Goal: Check status

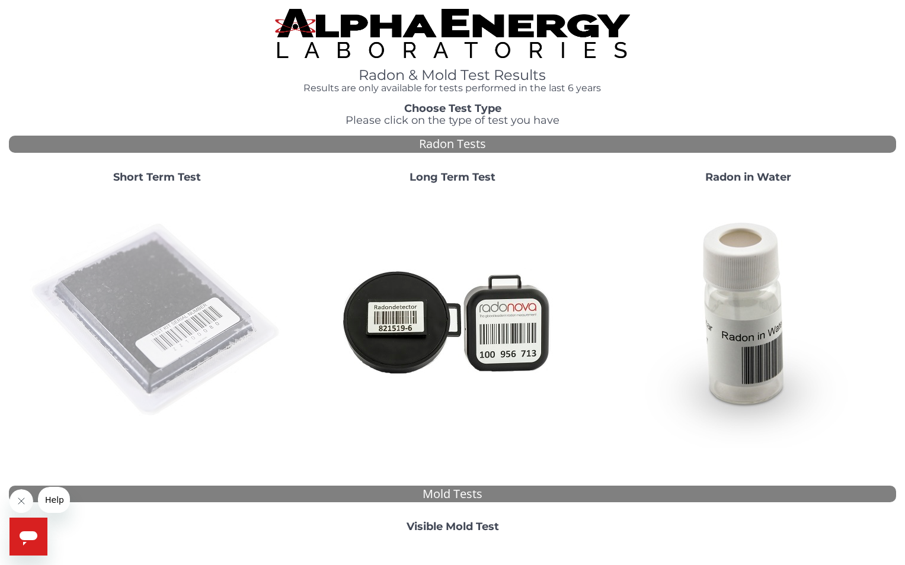
click at [136, 276] on img at bounding box center [157, 320] width 255 height 255
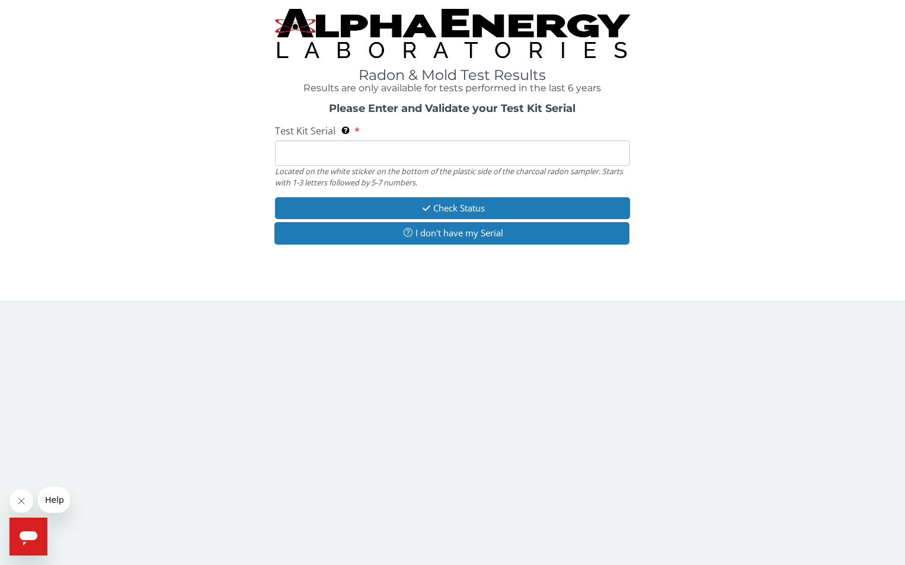
click at [136, 276] on div at bounding box center [452, 279] width 887 height 7
click at [292, 152] on input "Test Kit Serial Located on the white sticker on the bottom of the plastic side …" at bounding box center [452, 152] width 355 height 25
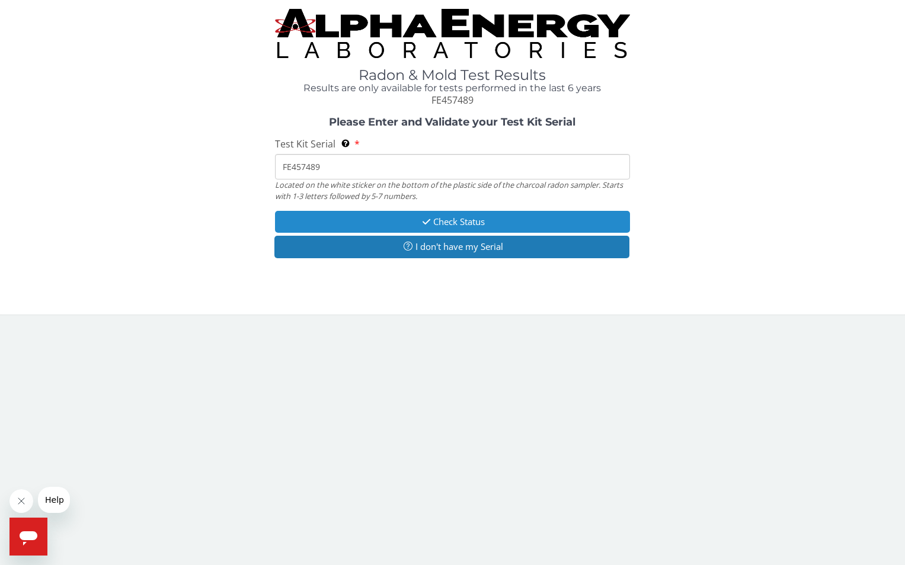
type input "FE457489"
click at [463, 224] on button "Check Status" at bounding box center [452, 222] width 355 height 22
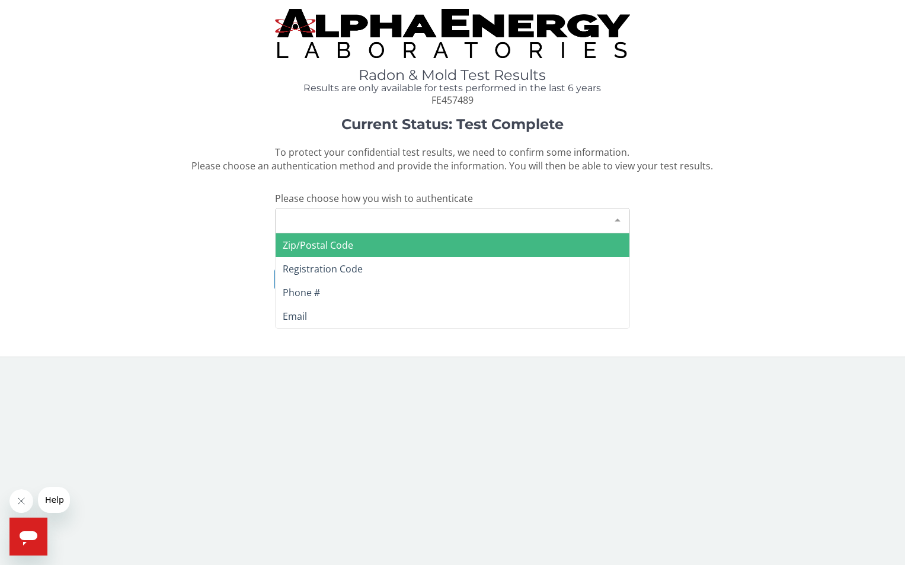
click at [357, 213] on div "Please make a selection" at bounding box center [452, 220] width 355 height 25
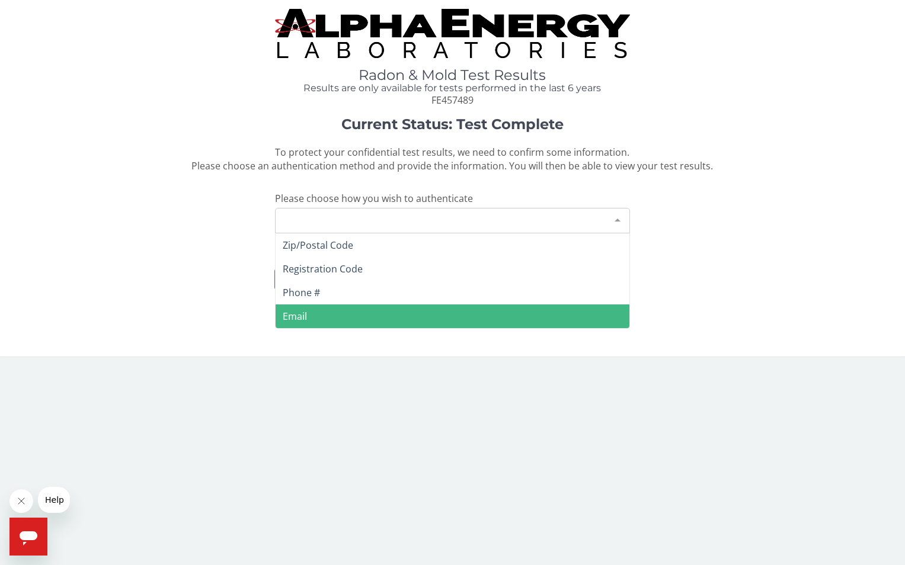
click at [312, 314] on span "Email" at bounding box center [453, 317] width 354 height 24
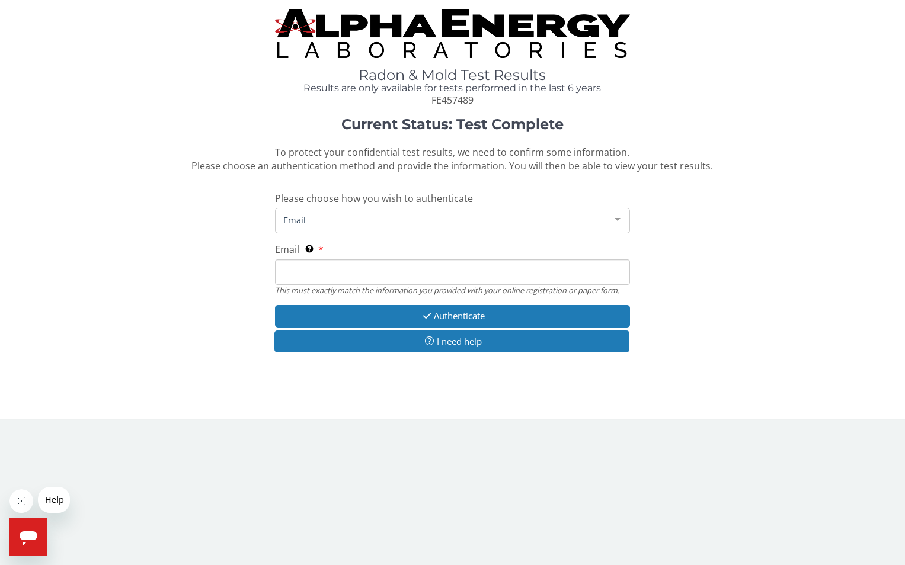
click at [306, 268] on input "Email This must exactly match the information you provided with your online reg…" at bounding box center [452, 272] width 355 height 25
click at [287, 269] on input "[PERSON_NAME][EMAIL_ADDRESS][DOMAIN_NAME]" at bounding box center [452, 272] width 355 height 25
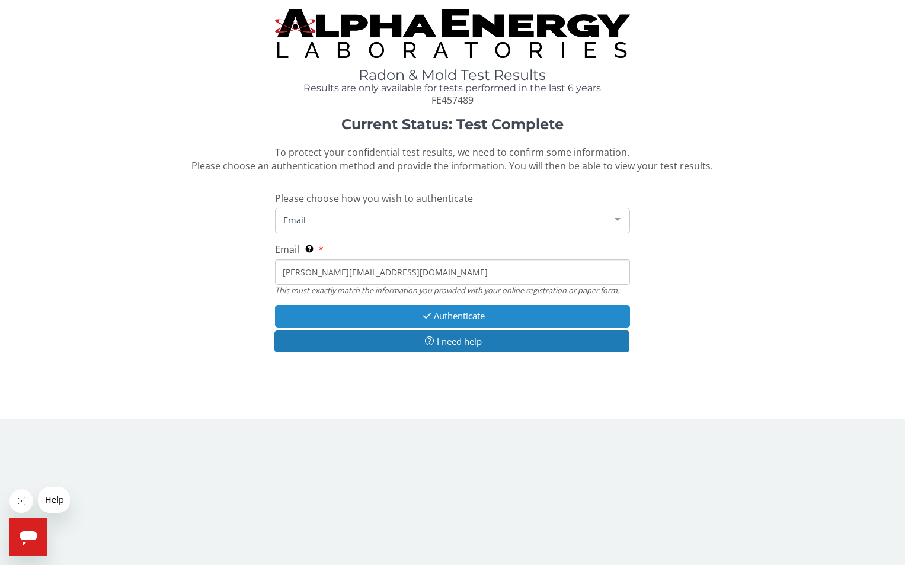
type input "[PERSON_NAME][EMAIL_ADDRESS][DOMAIN_NAME]"
click at [454, 314] on button "Authenticate" at bounding box center [452, 316] width 355 height 22
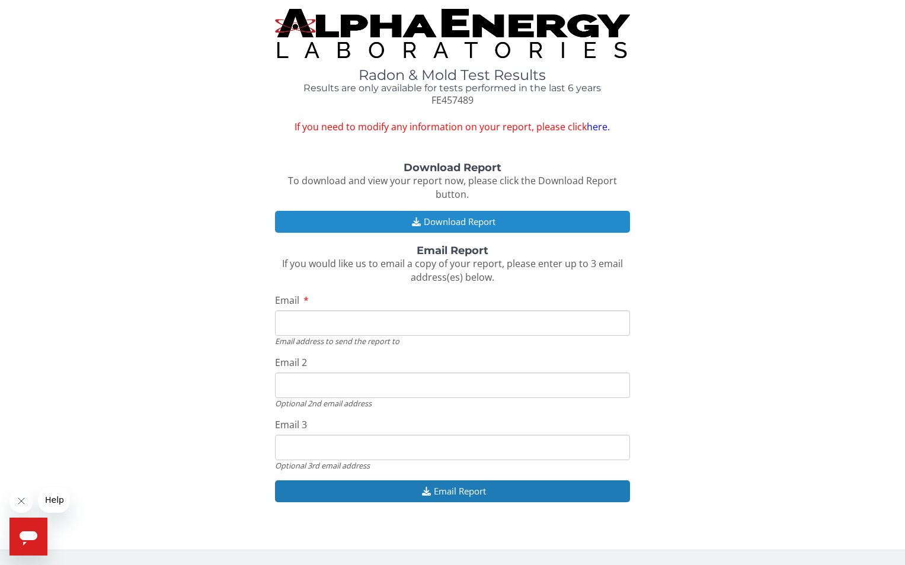
click at [466, 217] on button "Download Report" at bounding box center [452, 222] width 355 height 22
